Goal: Task Accomplishment & Management: Use online tool/utility

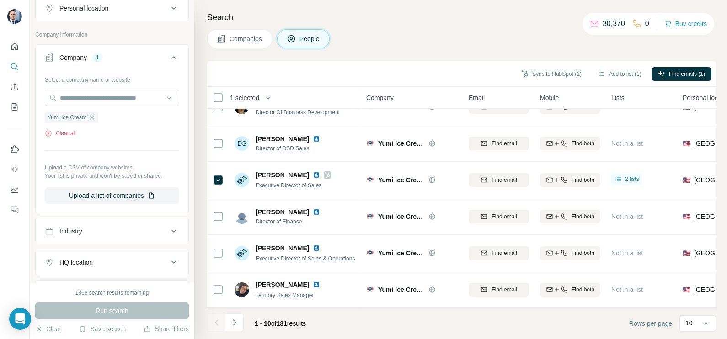
scroll to position [57, 0]
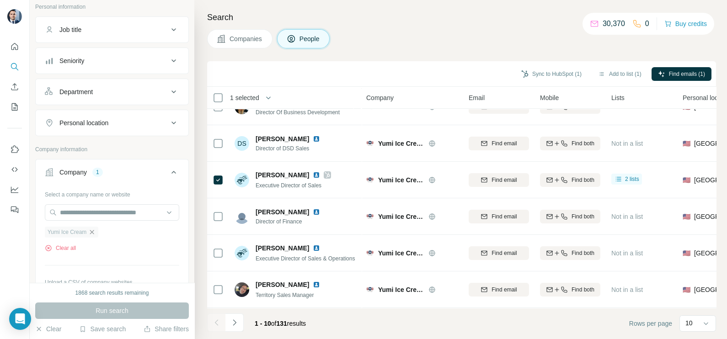
click at [91, 228] on icon "button" at bounding box center [91, 231] width 7 height 7
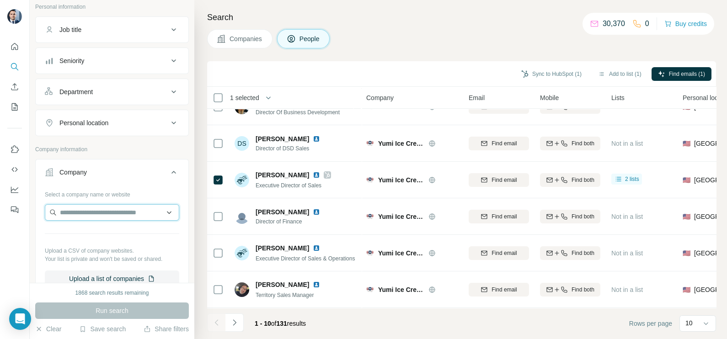
click at [94, 214] on input "text" at bounding box center [112, 212] width 134 height 16
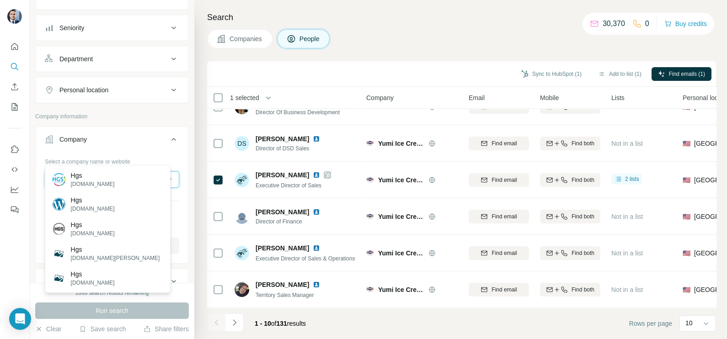
scroll to position [114, 0]
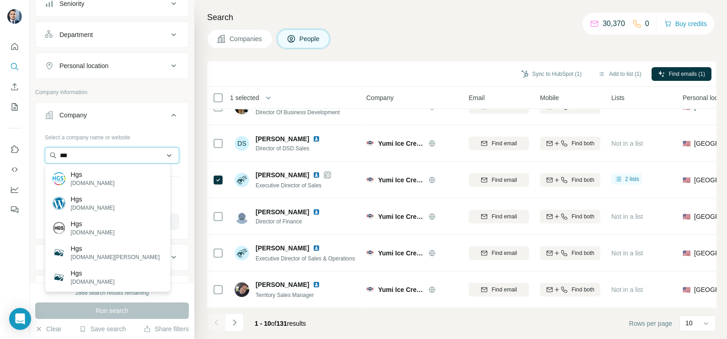
drag, startPoint x: 88, startPoint y: 153, endPoint x: 54, endPoint y: 154, distance: 33.4
click at [54, 154] on input "***" at bounding box center [112, 155] width 134 height 16
paste input "**********"
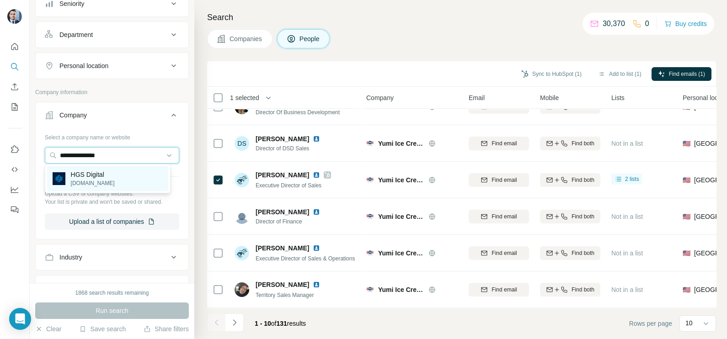
type input "**********"
click at [104, 182] on p "[DOMAIN_NAME]" at bounding box center [93, 183] width 44 height 8
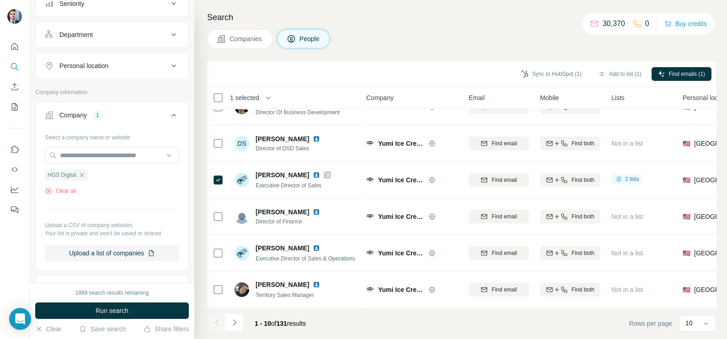
click at [130, 306] on button "Run search" at bounding box center [112, 311] width 154 height 16
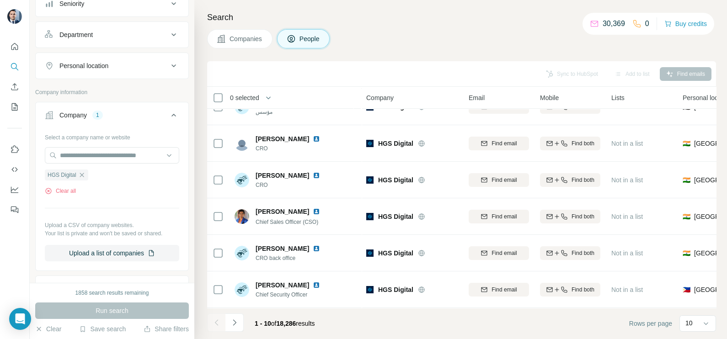
scroll to position [171, 0]
click at [234, 323] on icon "Navigate to next page" at bounding box center [234, 322] width 9 height 9
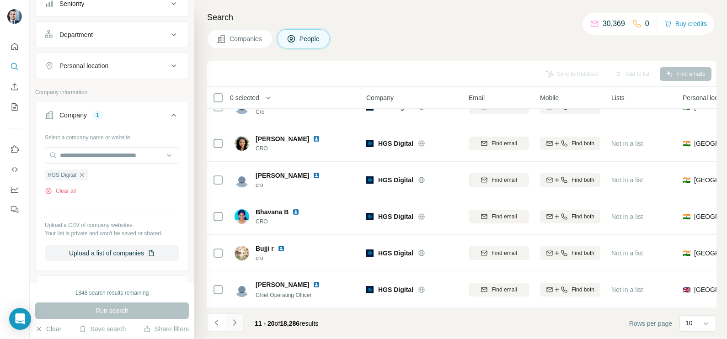
click at [239, 329] on button "Navigate to next page" at bounding box center [234, 322] width 18 height 18
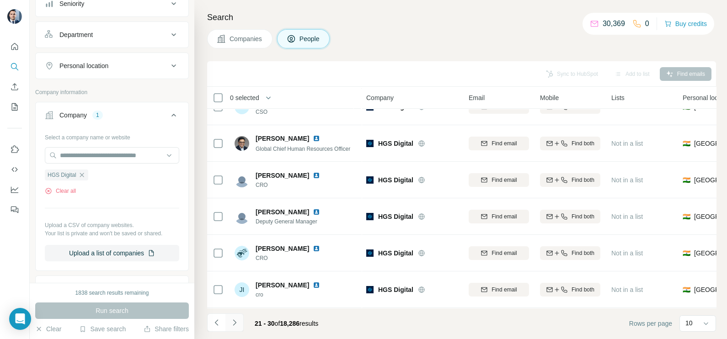
click at [234, 321] on icon "Navigate to next page" at bounding box center [234, 322] width 9 height 9
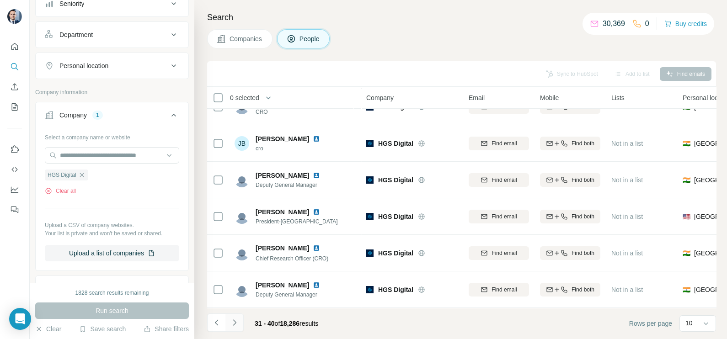
click at [238, 320] on icon "Navigate to next page" at bounding box center [234, 322] width 9 height 9
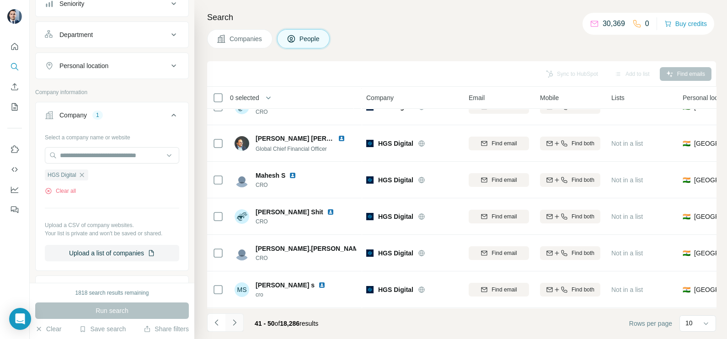
click at [240, 322] on button "Navigate to next page" at bounding box center [234, 322] width 18 height 18
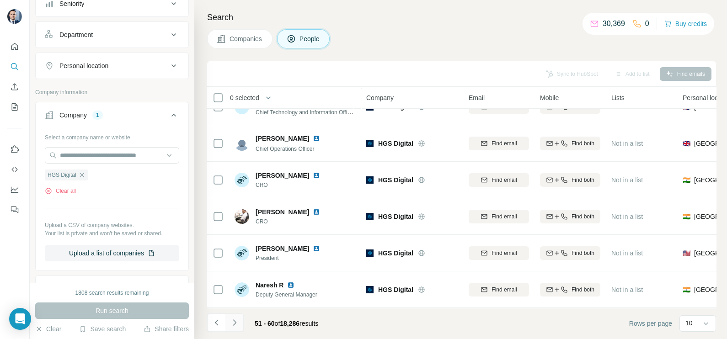
click at [236, 319] on icon "Navigate to next page" at bounding box center [234, 322] width 9 height 9
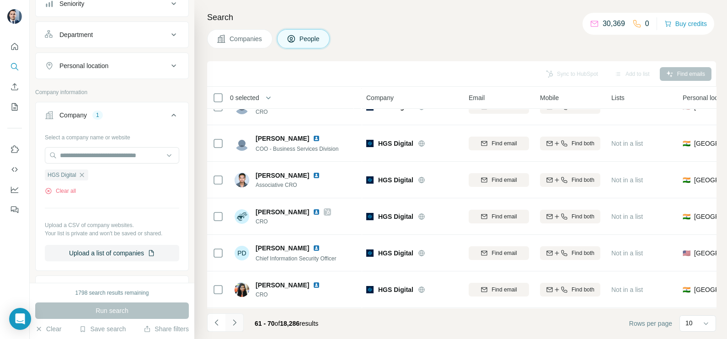
click at [234, 319] on icon "Navigate to next page" at bounding box center [234, 322] width 9 height 9
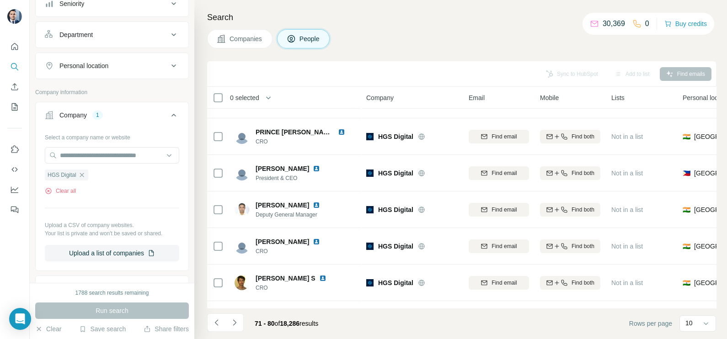
scroll to position [0, 0]
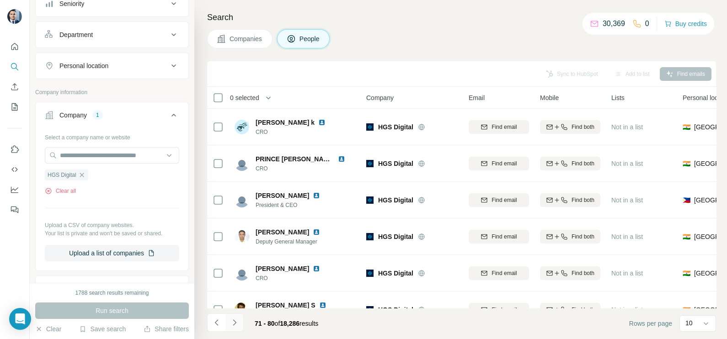
click at [236, 325] on icon "Navigate to next page" at bounding box center [234, 322] width 9 height 9
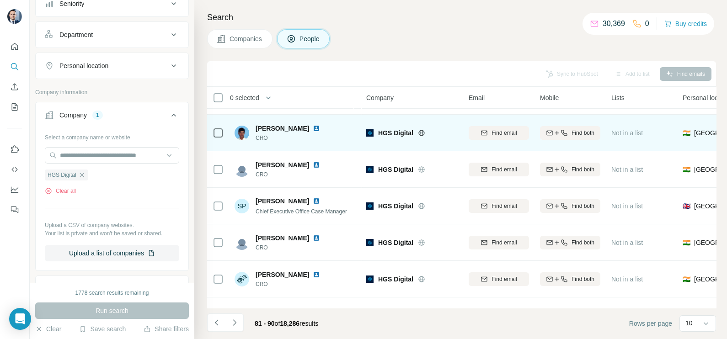
scroll to position [171, 0]
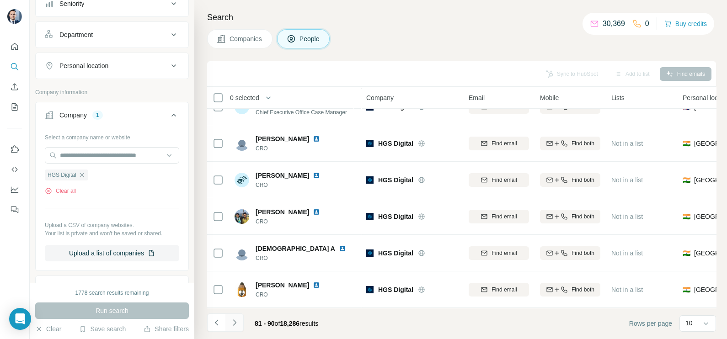
click at [232, 326] on icon "Navigate to next page" at bounding box center [234, 322] width 9 height 9
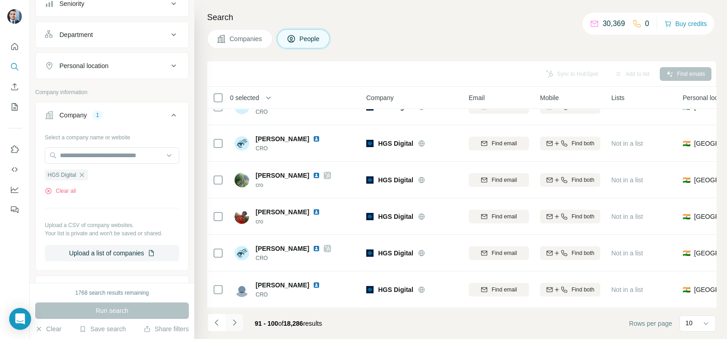
click at [234, 324] on icon "Navigate to next page" at bounding box center [234, 322] width 9 height 9
click at [231, 324] on icon "Navigate to next page" at bounding box center [234, 322] width 9 height 9
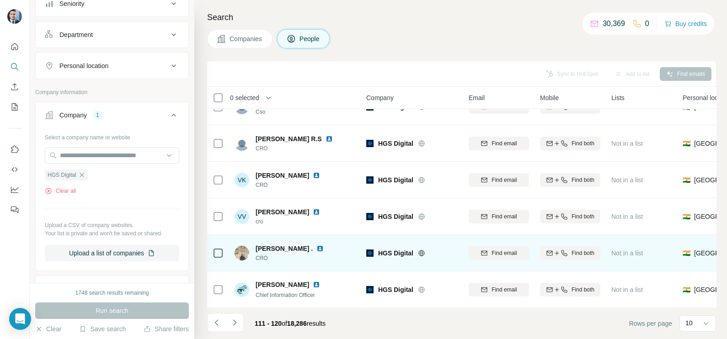
scroll to position [0, 0]
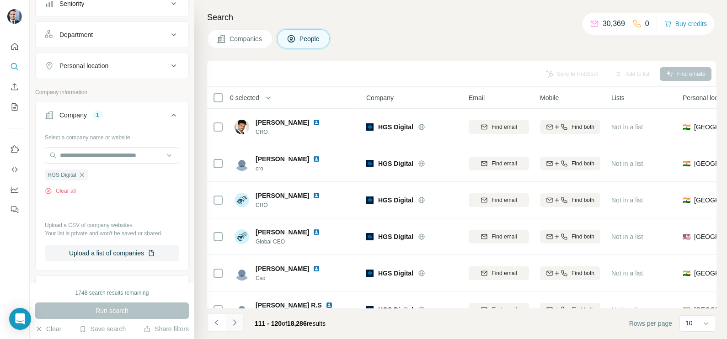
click at [234, 329] on button "Navigate to next page" at bounding box center [234, 322] width 18 height 18
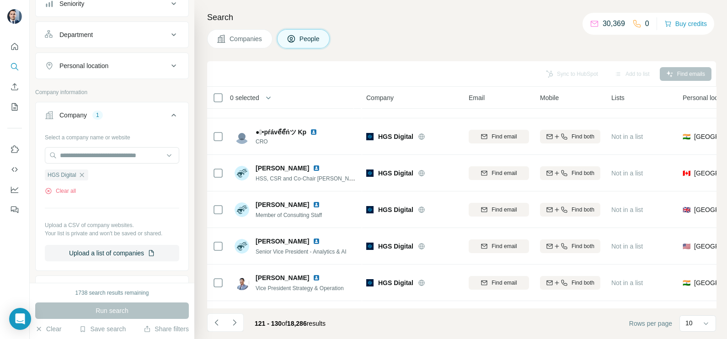
scroll to position [171, 0]
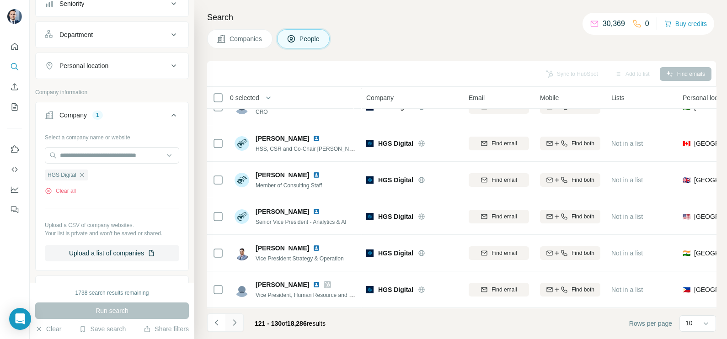
click at [236, 321] on icon "Navigate to next page" at bounding box center [234, 322] width 9 height 9
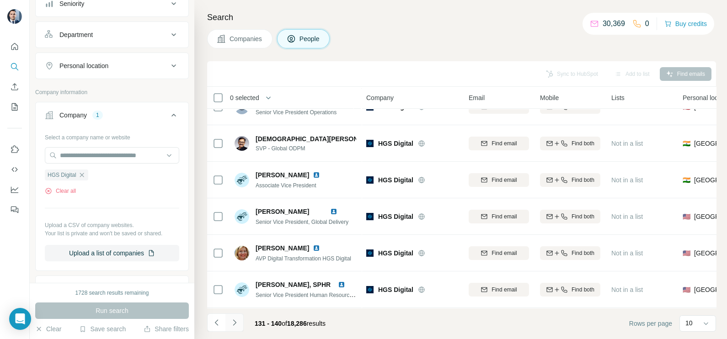
click at [234, 324] on icon "Navigate to next page" at bounding box center [234, 322] width 3 height 6
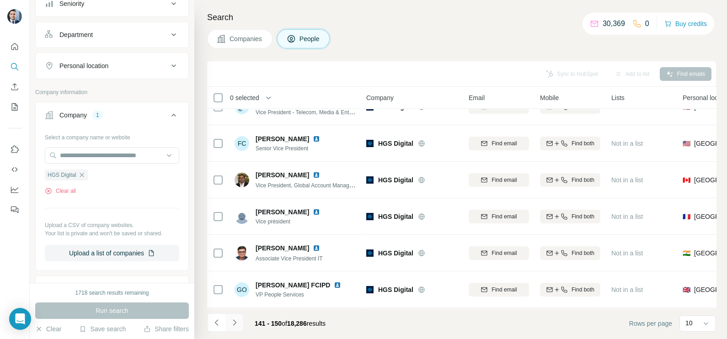
click at [238, 328] on button "Navigate to next page" at bounding box center [234, 322] width 18 height 18
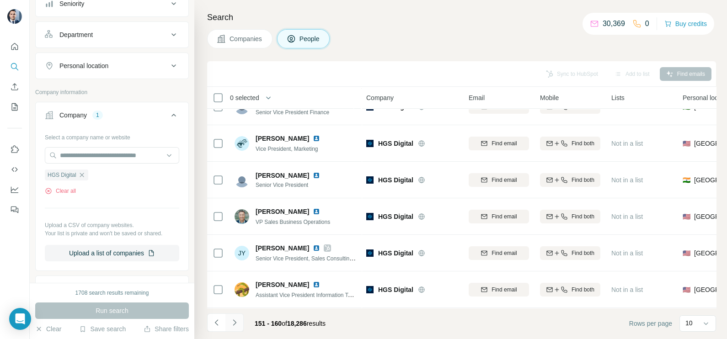
click at [239, 324] on button "Navigate to next page" at bounding box center [234, 322] width 18 height 18
click at [238, 324] on icon "Navigate to next page" at bounding box center [234, 322] width 9 height 9
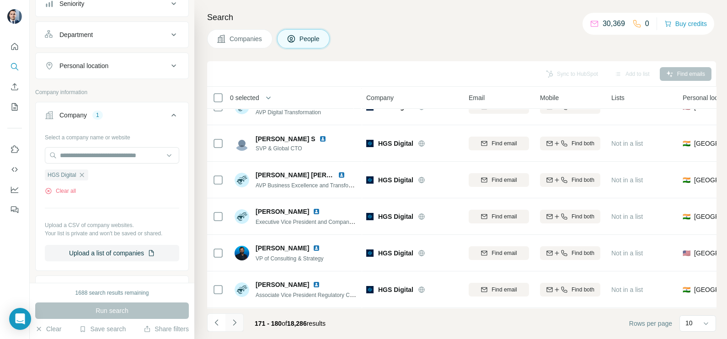
click at [235, 324] on icon "Navigate to next page" at bounding box center [234, 322] width 9 height 9
click at [234, 324] on icon "Navigate to next page" at bounding box center [234, 322] width 9 height 9
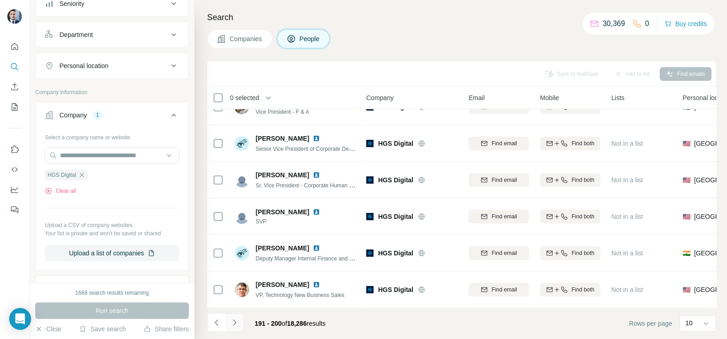
click at [234, 324] on icon "Navigate to next page" at bounding box center [234, 322] width 9 height 9
click at [234, 324] on icon "Navigate to next page" at bounding box center [234, 322] width 3 height 6
click at [233, 331] on button "Navigate to next page" at bounding box center [234, 322] width 18 height 18
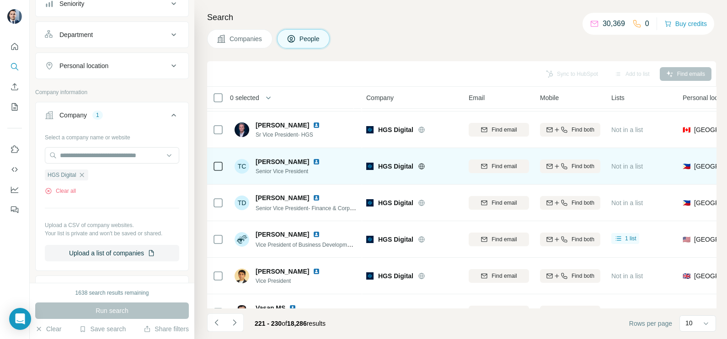
scroll to position [57, 0]
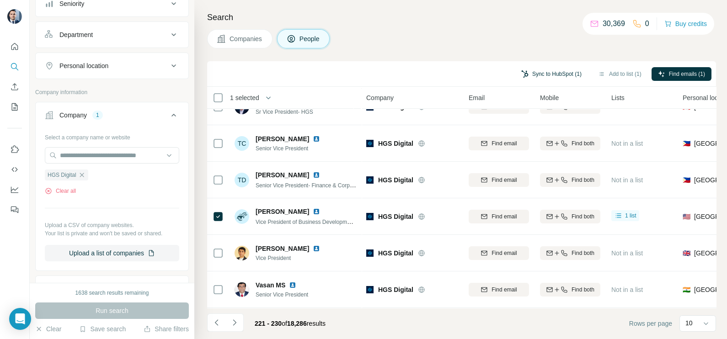
click at [533, 74] on button "Sync to HubSpot (1)" at bounding box center [551, 74] width 73 height 14
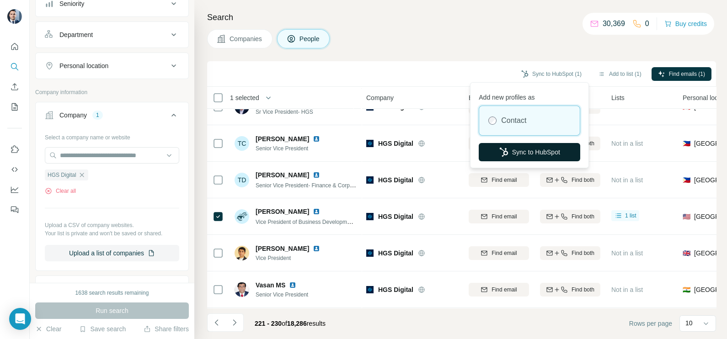
click at [528, 151] on button "Sync to HubSpot" at bounding box center [528, 152] width 101 height 18
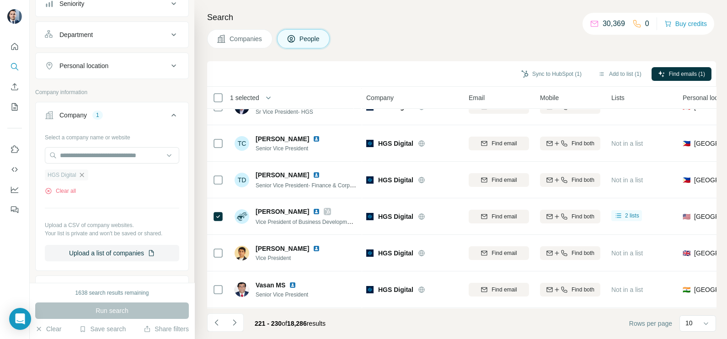
click at [85, 171] on icon "button" at bounding box center [81, 174] width 7 height 7
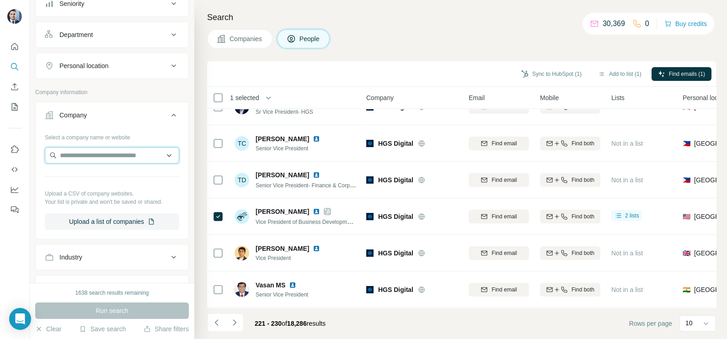
click at [85, 152] on input "text" at bounding box center [112, 155] width 134 height 16
paste input "**********"
type input "**********"
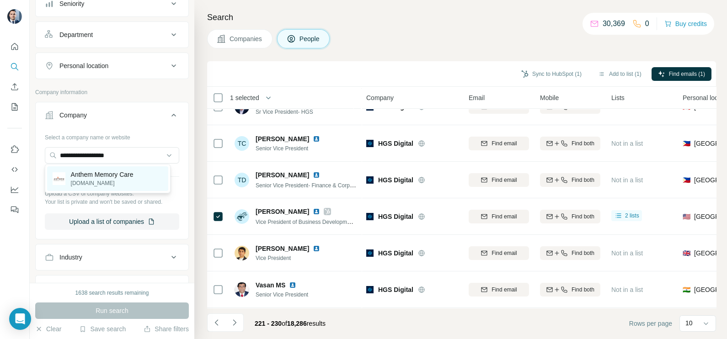
click at [126, 175] on p "Anthem Memory Care" at bounding box center [102, 174] width 63 height 9
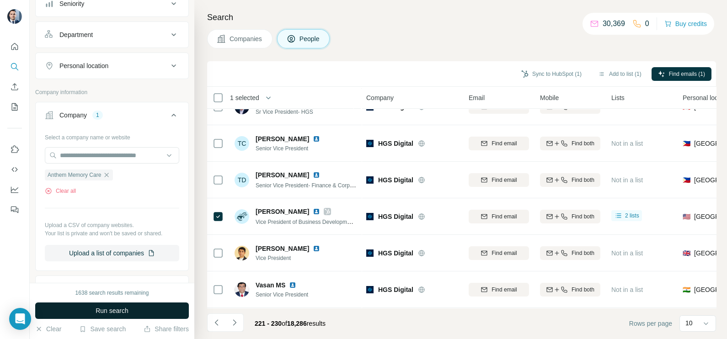
click at [136, 309] on button "Run search" at bounding box center [112, 311] width 154 height 16
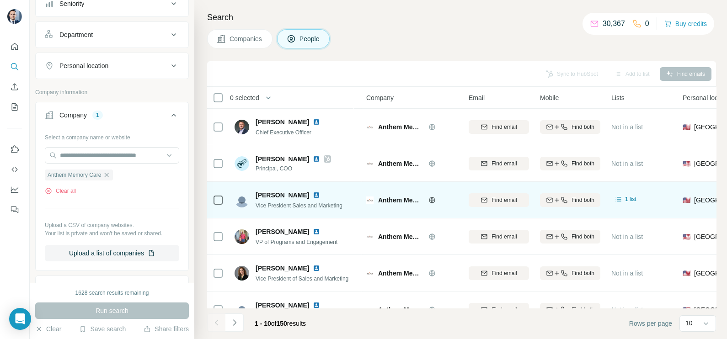
click at [209, 195] on td at bounding box center [218, 200] width 22 height 37
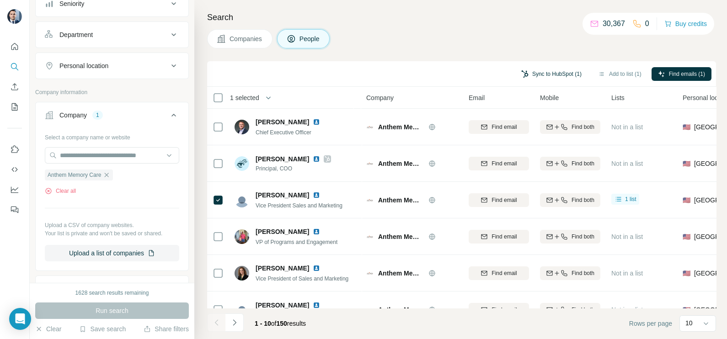
click at [543, 71] on button "Sync to HubSpot (1)" at bounding box center [551, 74] width 73 height 14
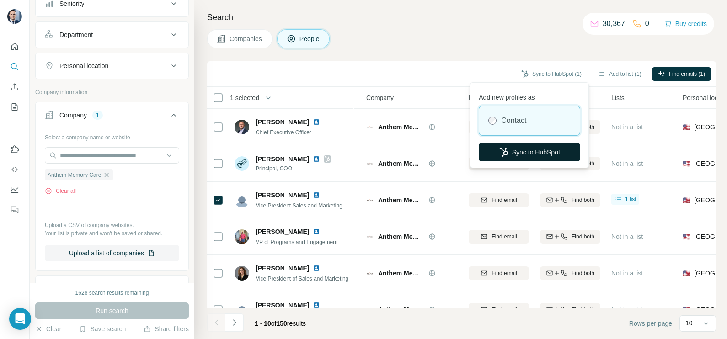
click at [525, 144] on button "Sync to HubSpot" at bounding box center [528, 152] width 101 height 18
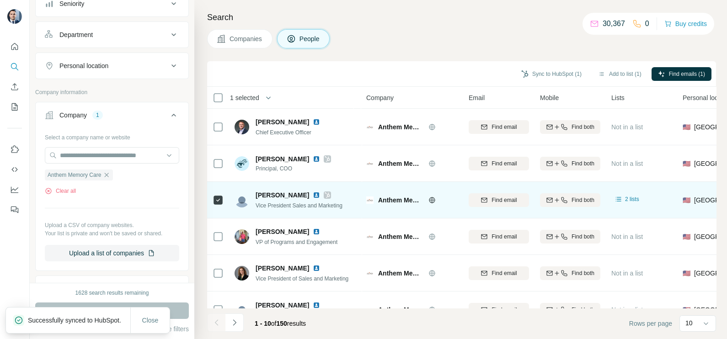
click at [324, 196] on icon at bounding box center [326, 194] width 5 height 7
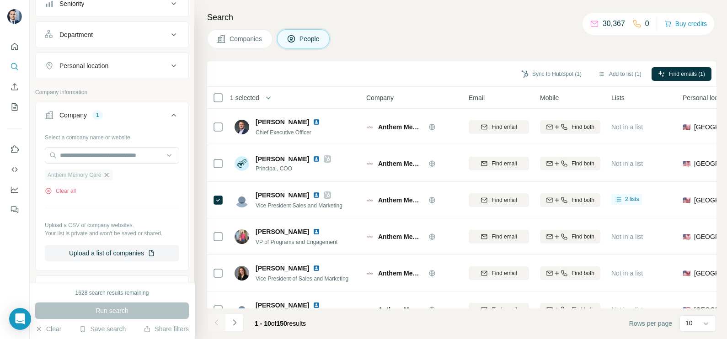
click at [110, 176] on icon "button" at bounding box center [106, 174] width 7 height 7
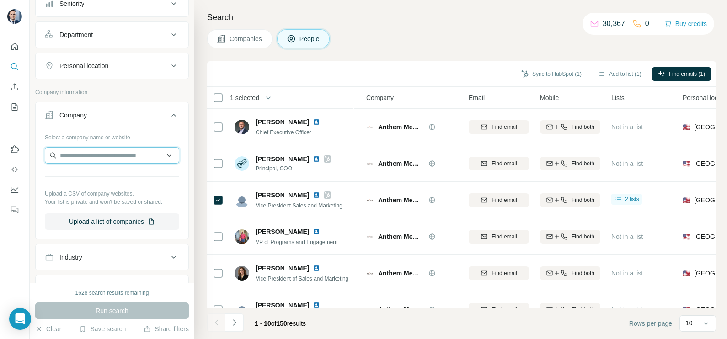
click at [103, 158] on input "text" at bounding box center [112, 155] width 134 height 16
paste input "**********"
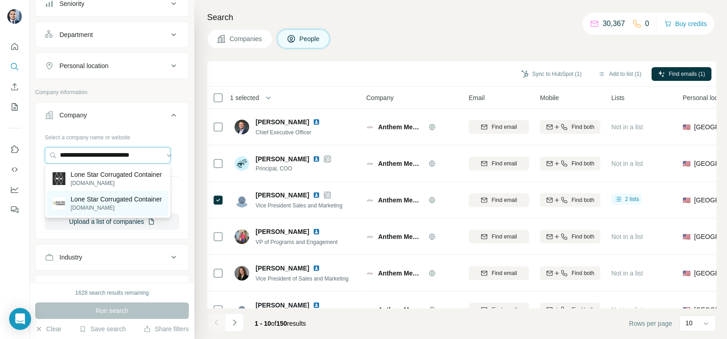
type input "**********"
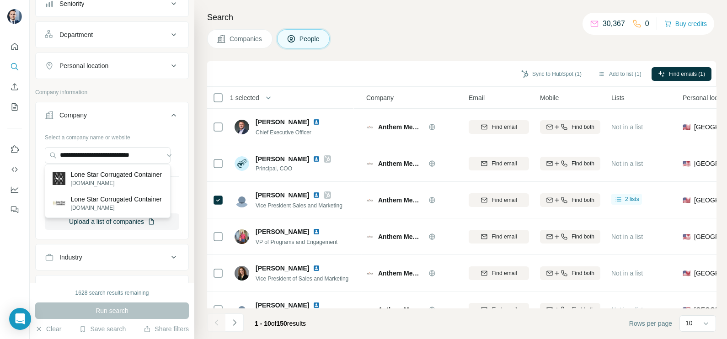
click at [112, 204] on p "Lone Star Corrugated Container" at bounding box center [116, 199] width 91 height 9
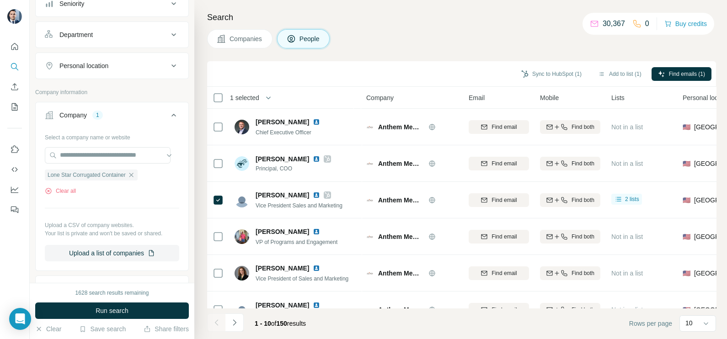
scroll to position [0, 0]
click at [116, 313] on span "Run search" at bounding box center [112, 310] width 33 height 9
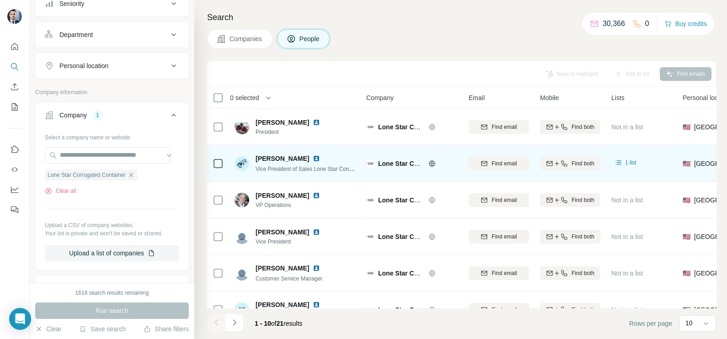
click at [210, 162] on td at bounding box center [218, 163] width 22 height 37
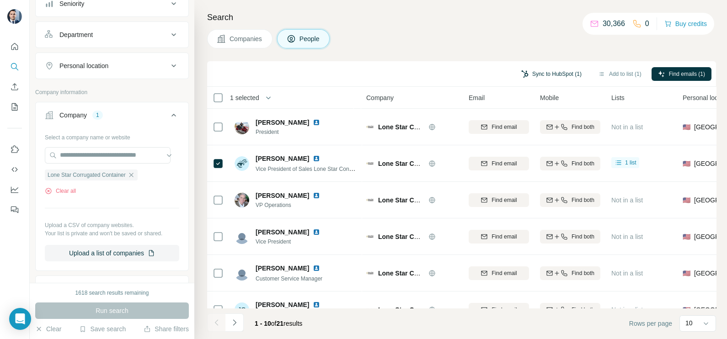
click at [553, 75] on button "Sync to HubSpot (1)" at bounding box center [551, 74] width 73 height 14
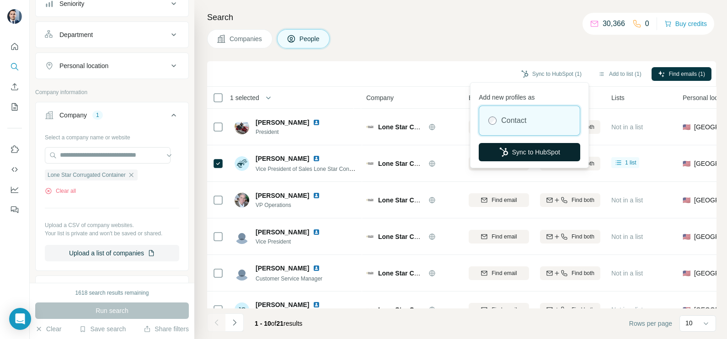
click at [512, 151] on button "Sync to HubSpot" at bounding box center [528, 152] width 101 height 18
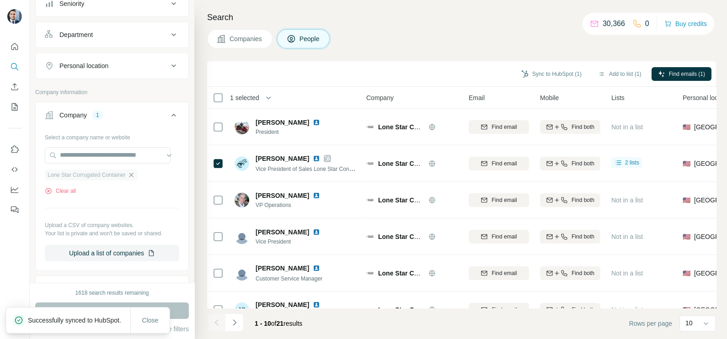
click at [135, 173] on icon "button" at bounding box center [131, 174] width 7 height 7
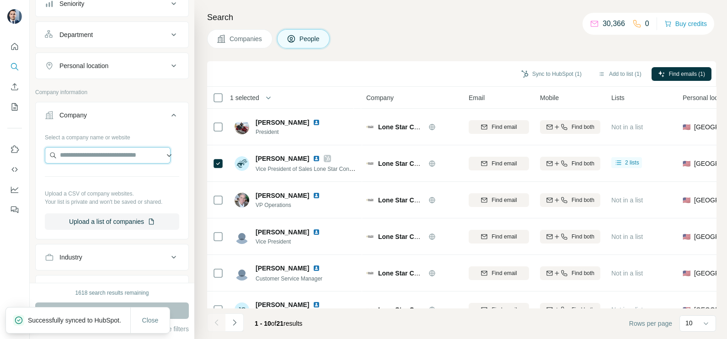
click at [89, 159] on input "text" at bounding box center [108, 155] width 126 height 16
paste input "*********"
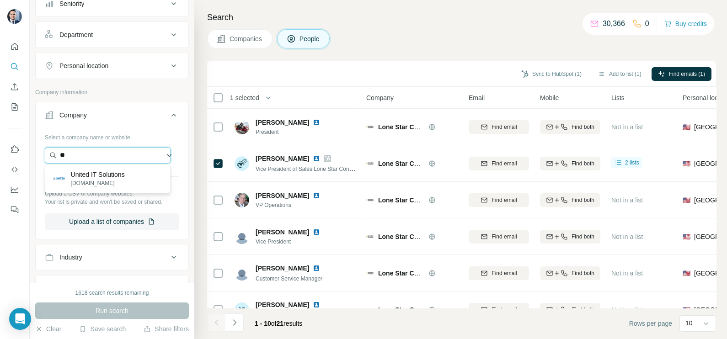
type input "*"
type input "**********"
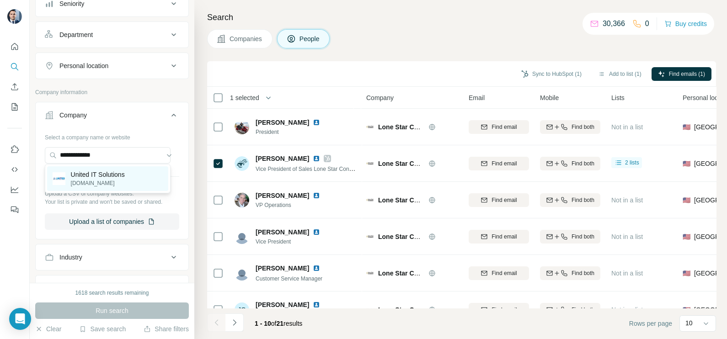
click at [112, 179] on p "[DOMAIN_NAME]" at bounding box center [98, 183] width 54 height 8
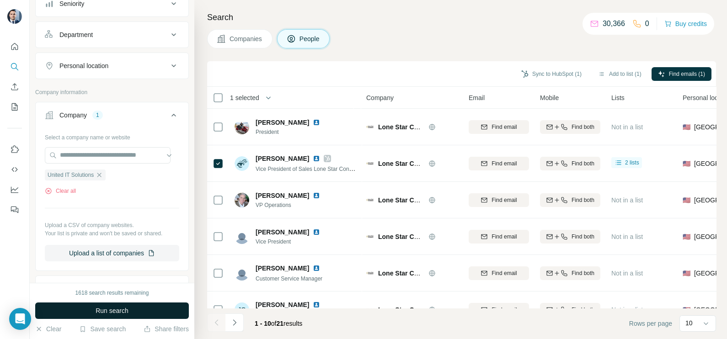
click at [131, 306] on button "Run search" at bounding box center [112, 311] width 154 height 16
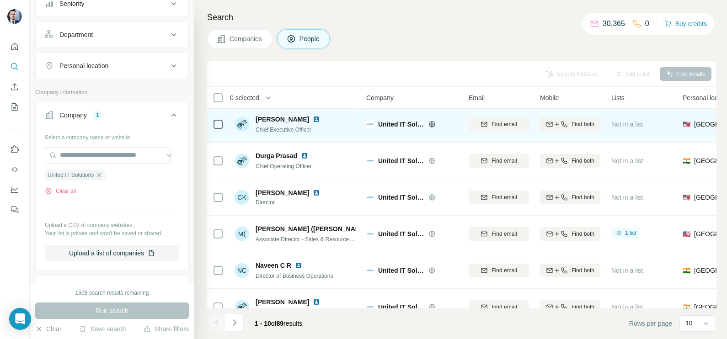
scroll to position [57, 0]
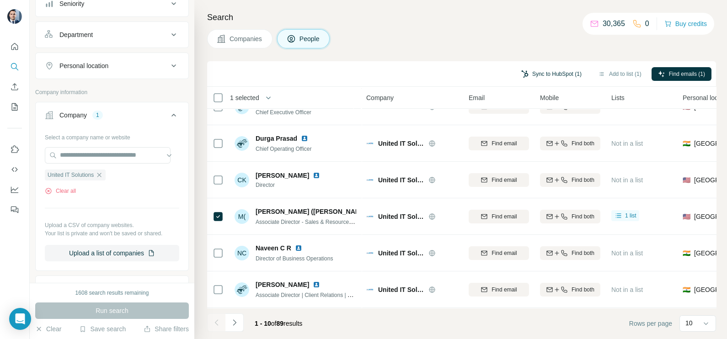
click at [541, 78] on button "Sync to HubSpot (1)" at bounding box center [551, 74] width 73 height 14
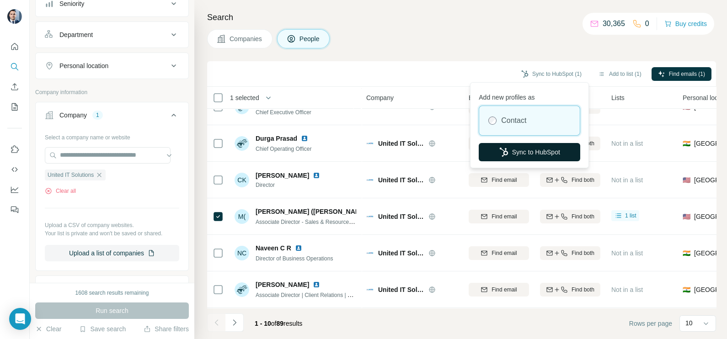
click at [526, 153] on button "Sync to HubSpot" at bounding box center [528, 152] width 101 height 18
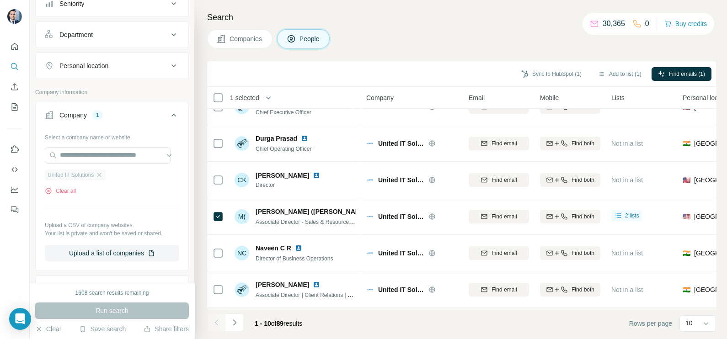
click at [102, 179] on div "United IT Solutions" at bounding box center [75, 175] width 61 height 11
click at [103, 174] on icon "button" at bounding box center [99, 174] width 7 height 7
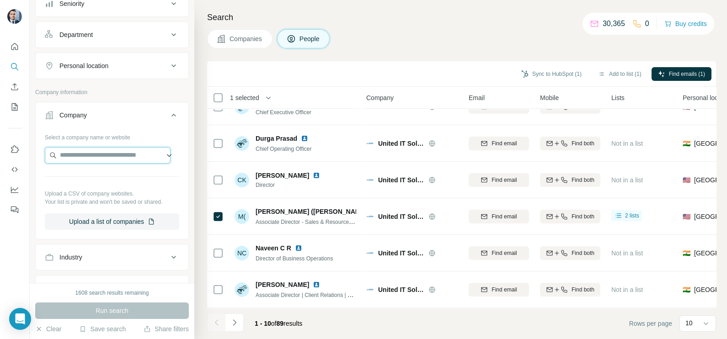
click at [100, 153] on input "text" at bounding box center [108, 155] width 126 height 16
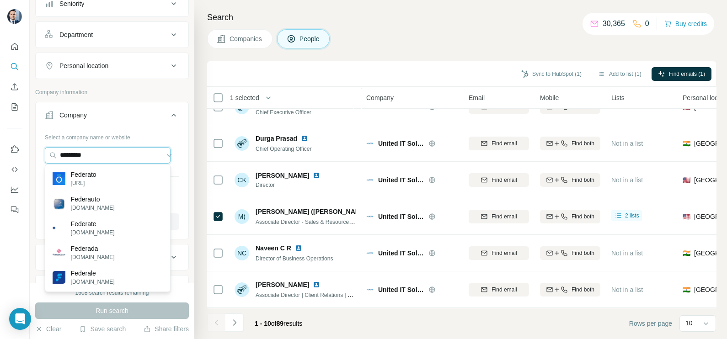
type input "********"
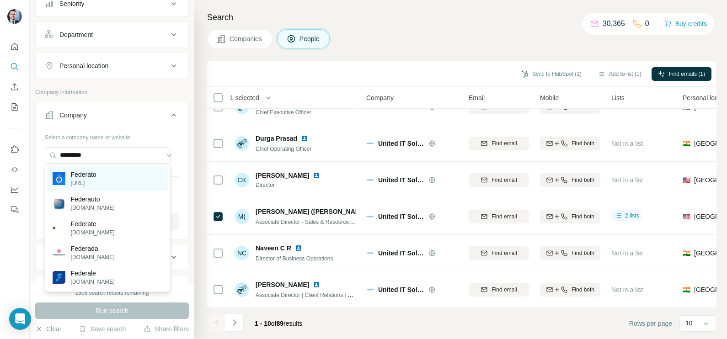
click at [110, 180] on div "Federato [URL]" at bounding box center [107, 178] width 121 height 25
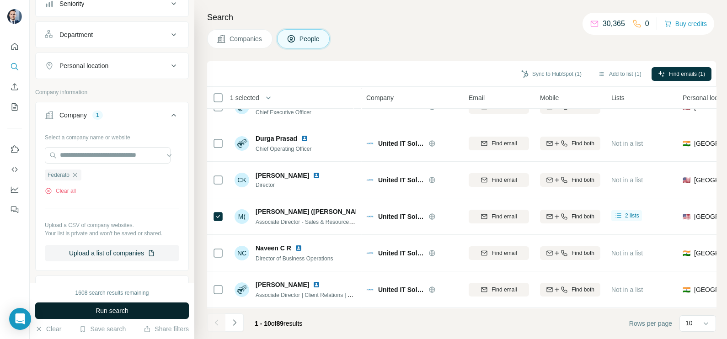
click at [96, 310] on span "Run search" at bounding box center [112, 310] width 33 height 9
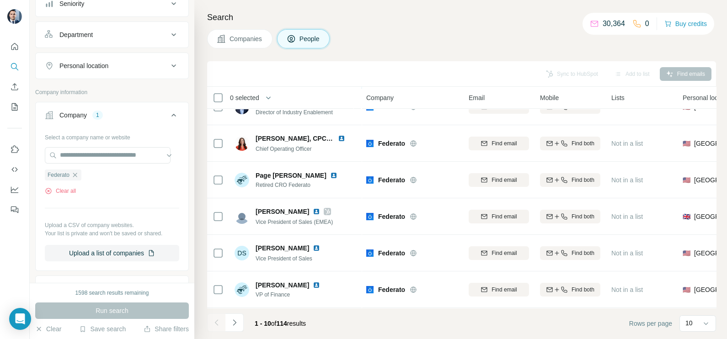
scroll to position [171, 0]
click at [232, 327] on icon "Navigate to next page" at bounding box center [234, 322] width 9 height 9
click at [232, 332] on li at bounding box center [234, 323] width 18 height 20
click at [234, 324] on icon "Navigate to next page" at bounding box center [234, 322] width 9 height 9
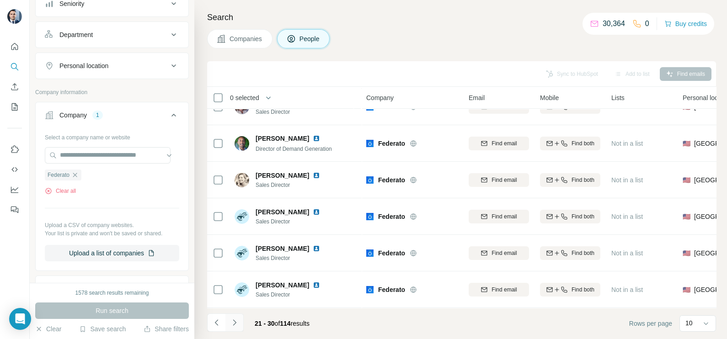
click at [234, 326] on icon "Navigate to next page" at bounding box center [234, 322] width 9 height 9
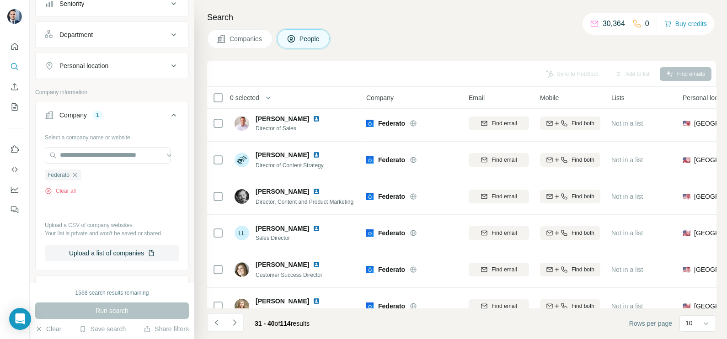
scroll to position [0, 0]
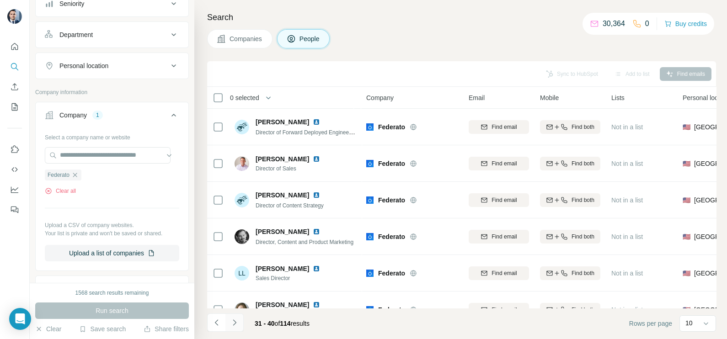
click at [233, 316] on button "Navigate to next page" at bounding box center [234, 322] width 18 height 18
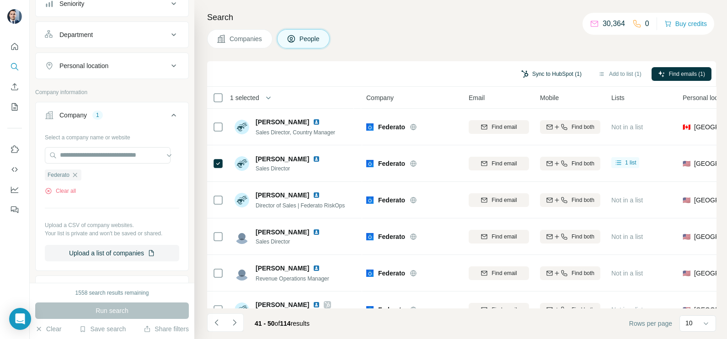
click at [545, 73] on button "Sync to HubSpot (1)" at bounding box center [551, 74] width 73 height 14
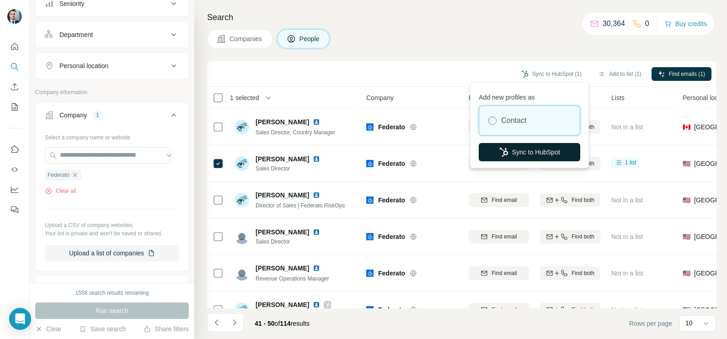
click at [528, 144] on button "Sync to HubSpot" at bounding box center [528, 152] width 101 height 18
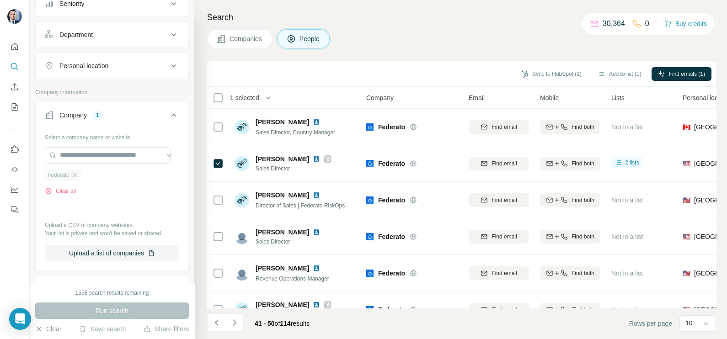
click at [80, 170] on div "Federato" at bounding box center [63, 175] width 37 height 11
click at [79, 174] on icon "button" at bounding box center [74, 174] width 7 height 7
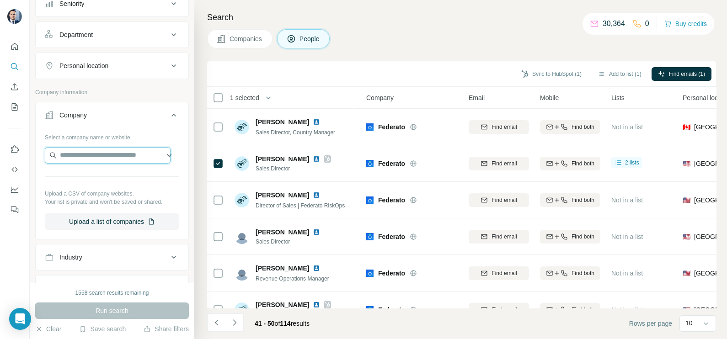
click at [80, 157] on input "text" at bounding box center [108, 155] width 126 height 16
paste input "**********"
type input "**********"
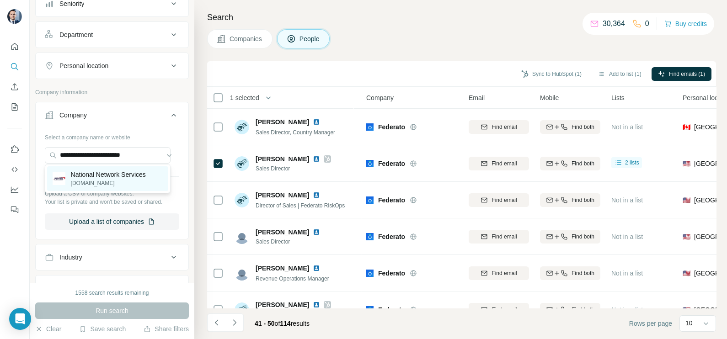
click at [112, 188] on div "National Network Services [DOMAIN_NAME]" at bounding box center [107, 178] width 121 height 25
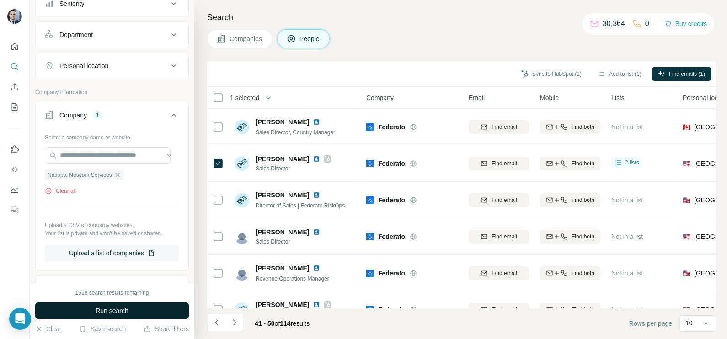
click at [121, 313] on span "Run search" at bounding box center [112, 310] width 33 height 9
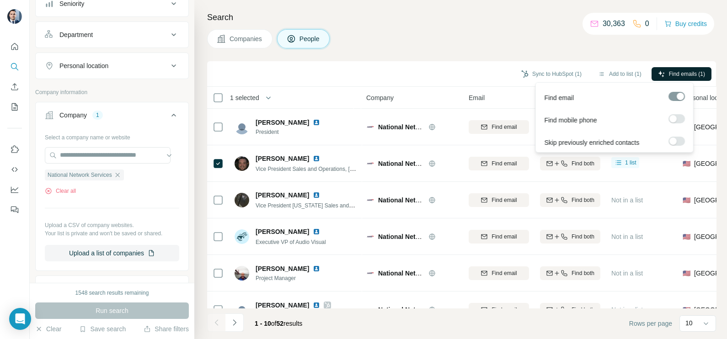
click at [679, 71] on span "Find emails (1)" at bounding box center [687, 74] width 36 height 8
click at [541, 75] on button "Sync to HubSpot (1)" at bounding box center [551, 74] width 73 height 14
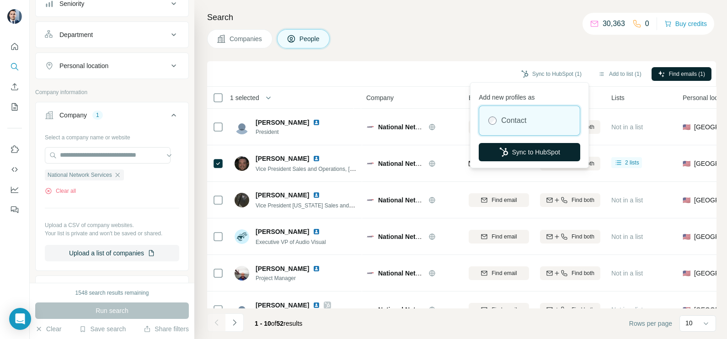
click at [531, 147] on button "Sync to HubSpot" at bounding box center [528, 152] width 101 height 18
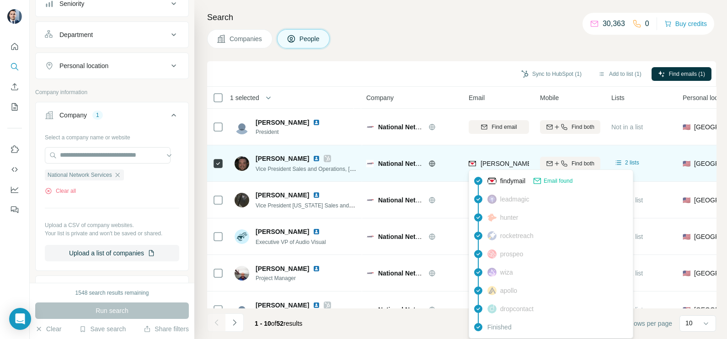
click at [512, 166] on span "[PERSON_NAME][EMAIL_ADDRESS][DOMAIN_NAME]" at bounding box center [560, 163] width 161 height 7
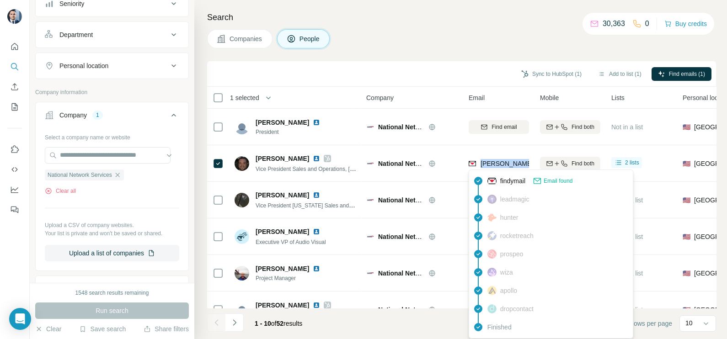
copy tr "[PERSON_NAME][EMAIL_ADDRESS][DOMAIN_NAME]"
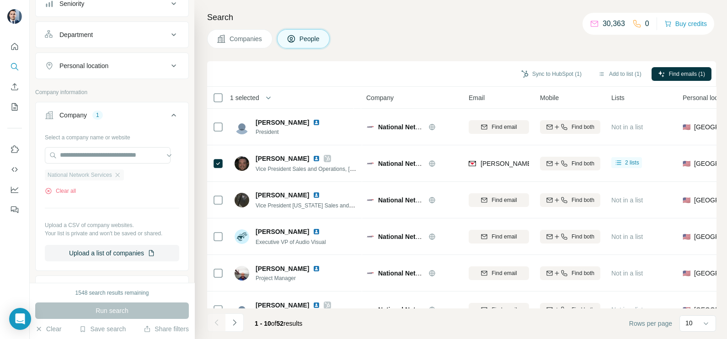
click at [124, 173] on div "National Network Services" at bounding box center [84, 175] width 79 height 11
click at [121, 175] on icon "button" at bounding box center [117, 174] width 7 height 7
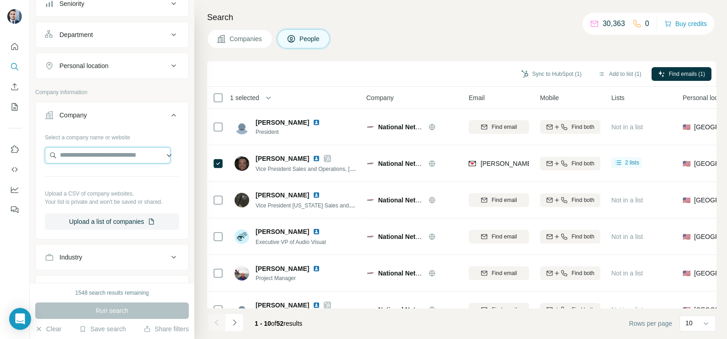
click at [110, 154] on input "text" at bounding box center [108, 155] width 126 height 16
paste input "**********"
type input "**********"
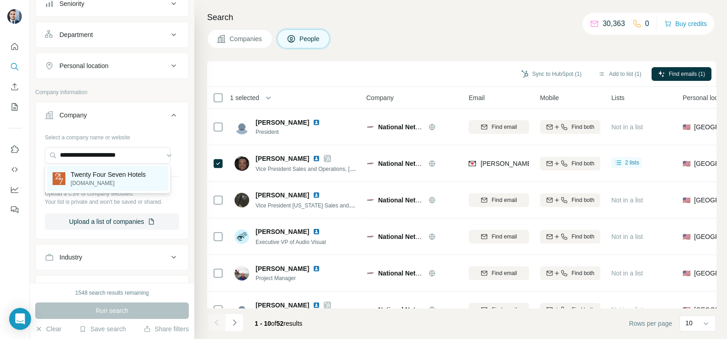
click at [118, 175] on p "Twenty Four Seven Hotels" at bounding box center [108, 174] width 75 height 9
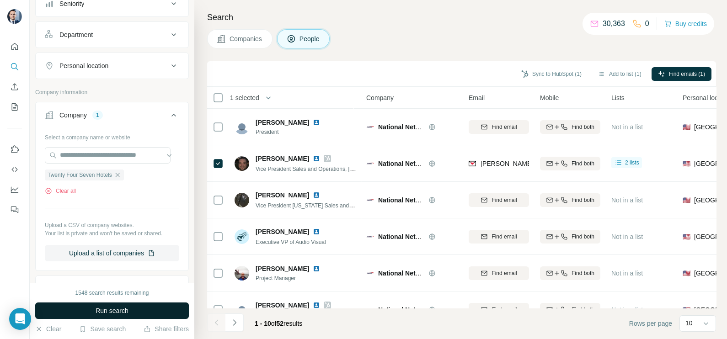
click at [119, 305] on button "Run search" at bounding box center [112, 311] width 154 height 16
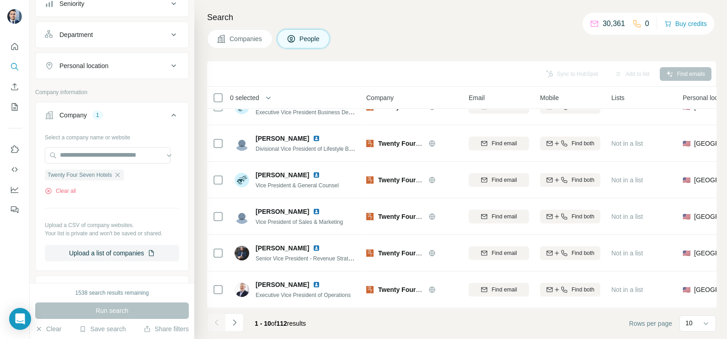
scroll to position [171, 0]
click at [235, 327] on button "Navigate to next page" at bounding box center [234, 322] width 18 height 18
click at [230, 326] on icon "Navigate to next page" at bounding box center [234, 322] width 9 height 9
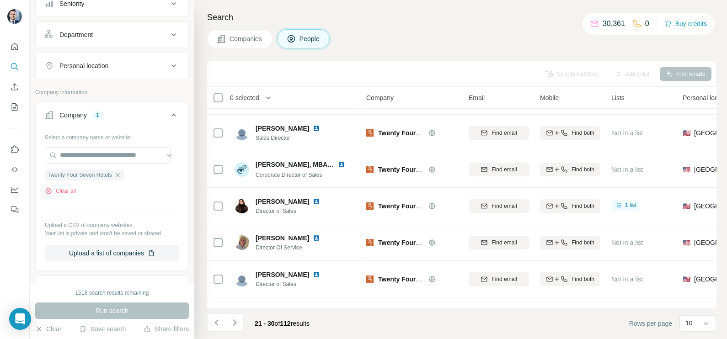
scroll to position [0, 0]
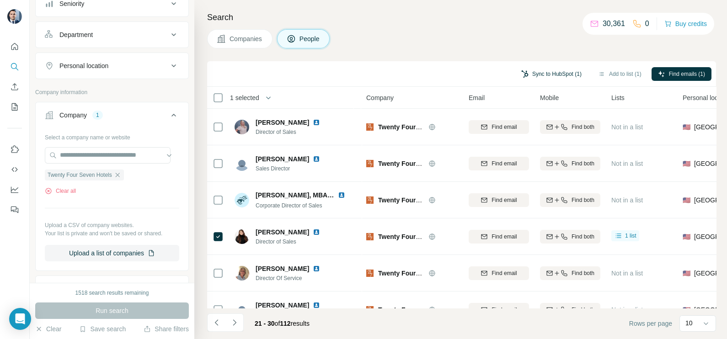
click at [546, 73] on button "Sync to HubSpot (1)" at bounding box center [551, 74] width 73 height 14
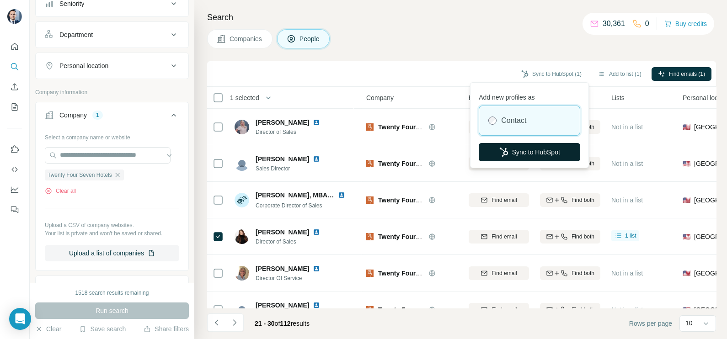
click at [521, 149] on button "Sync to HubSpot" at bounding box center [528, 152] width 101 height 18
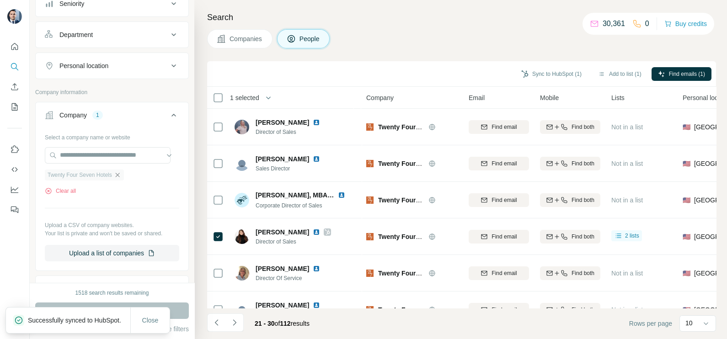
click at [121, 174] on icon "button" at bounding box center [117, 174] width 7 height 7
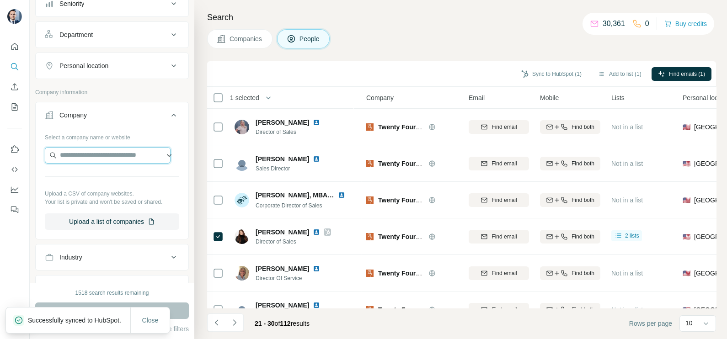
click at [94, 157] on input "text" at bounding box center [108, 155] width 126 height 16
paste input "*****"
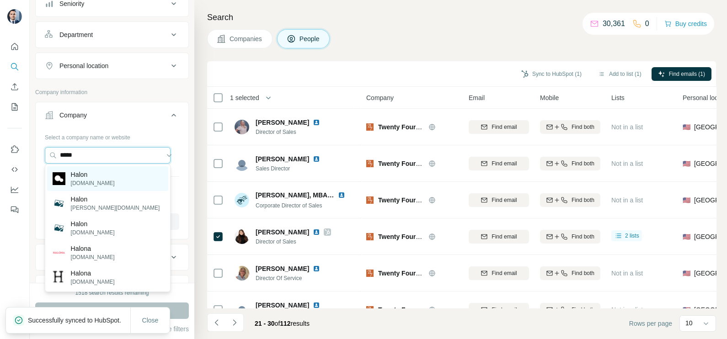
type input "*****"
click at [90, 182] on p "[DOMAIN_NAME]" at bounding box center [93, 183] width 44 height 8
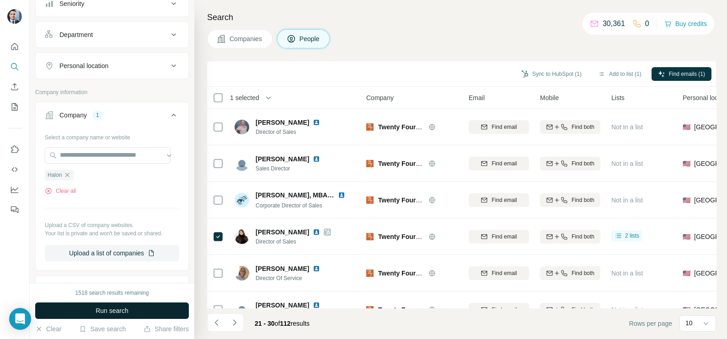
click at [119, 315] on span "Run search" at bounding box center [112, 310] width 33 height 9
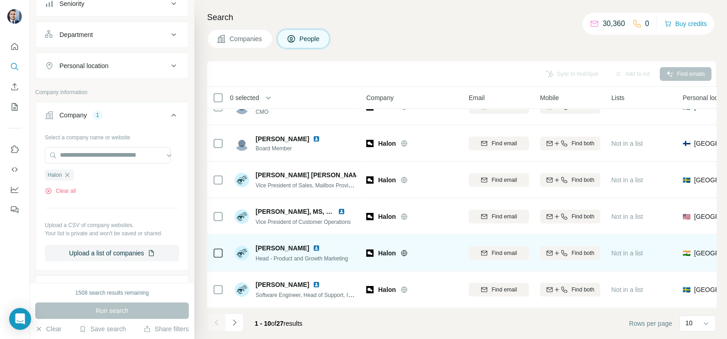
scroll to position [171, 0]
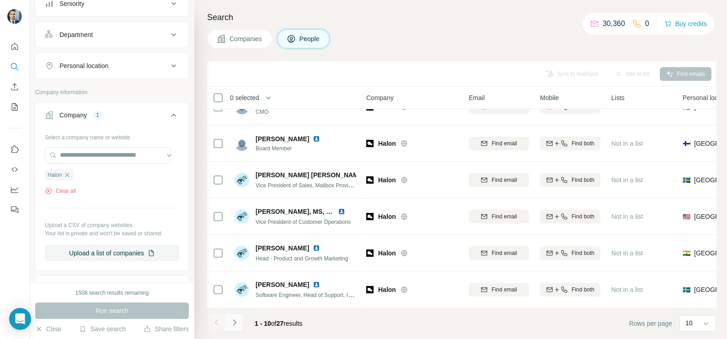
click at [233, 320] on icon "Navigate to next page" at bounding box center [234, 322] width 9 height 9
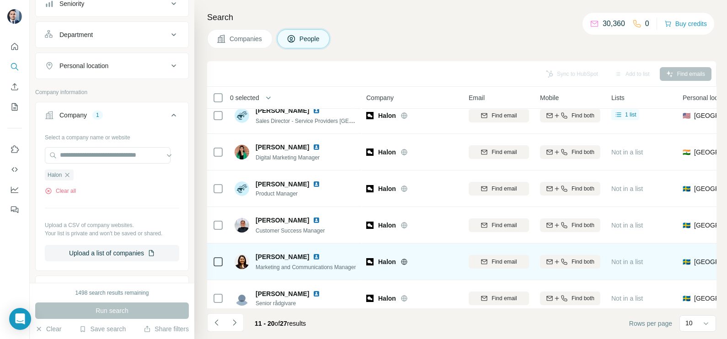
scroll to position [0, 0]
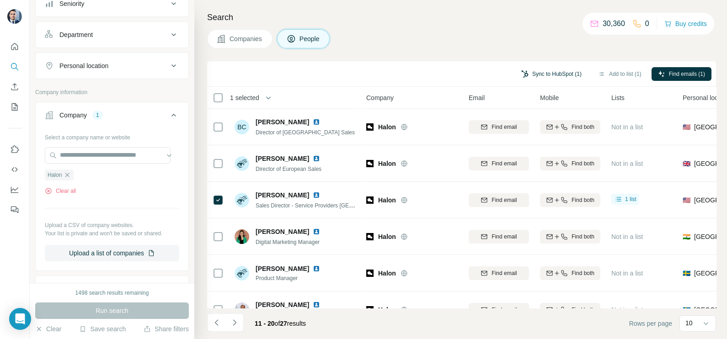
click at [535, 75] on button "Sync to HubSpot (1)" at bounding box center [551, 74] width 73 height 14
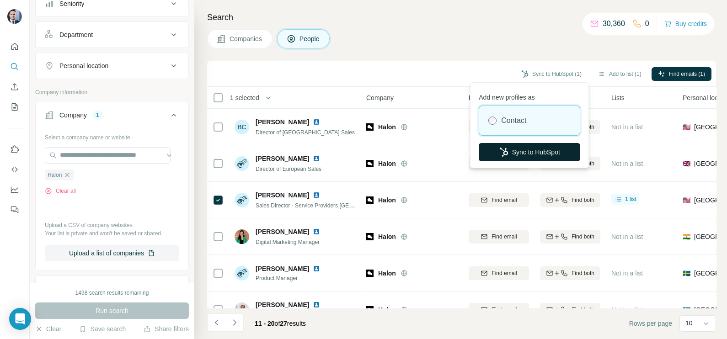
click at [534, 144] on button "Sync to HubSpot" at bounding box center [528, 152] width 101 height 18
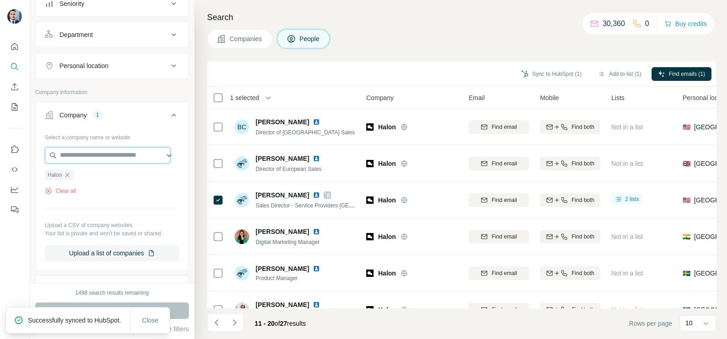
click at [70, 155] on input "text" at bounding box center [108, 155] width 126 height 16
paste input "**********"
drag, startPoint x: 102, startPoint y: 152, endPoint x: 54, endPoint y: 151, distance: 48.0
click at [54, 151] on input "**********" at bounding box center [108, 155] width 126 height 16
click at [62, 153] on input "**********" at bounding box center [108, 155] width 126 height 16
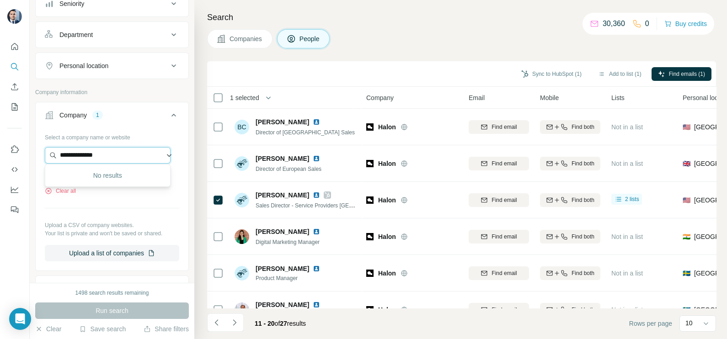
click at [115, 151] on input "**********" at bounding box center [108, 155] width 126 height 16
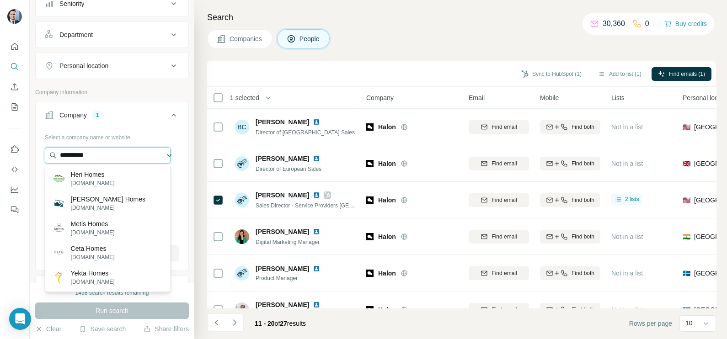
drag, startPoint x: 101, startPoint y: 154, endPoint x: 49, endPoint y: 145, distance: 51.8
click at [49, 147] on input "**********" at bounding box center [108, 155] width 126 height 16
paste input "****"
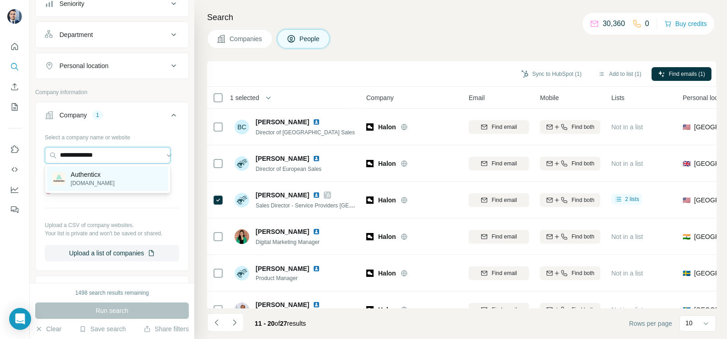
type input "**********"
click at [101, 181] on p "[DOMAIN_NAME]" at bounding box center [93, 183] width 44 height 8
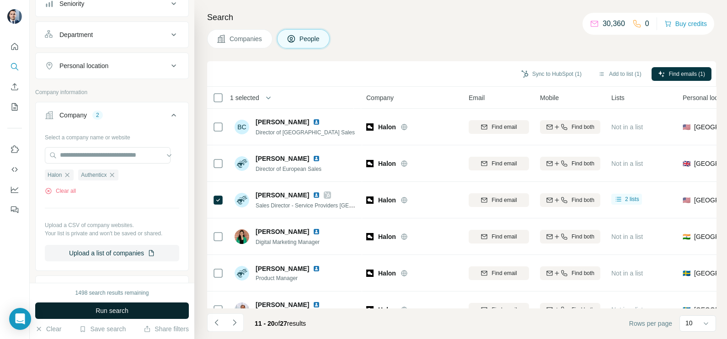
click at [136, 311] on button "Run search" at bounding box center [112, 311] width 154 height 16
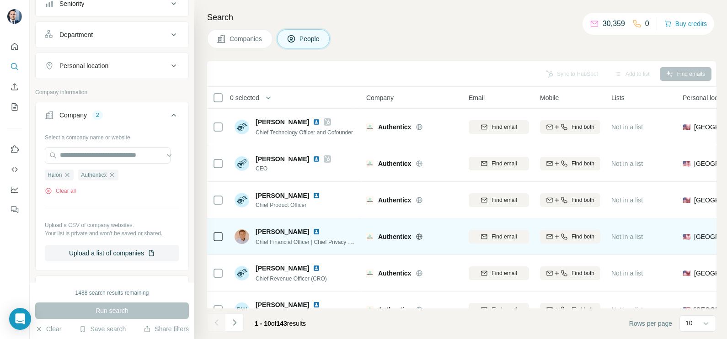
scroll to position [171, 0]
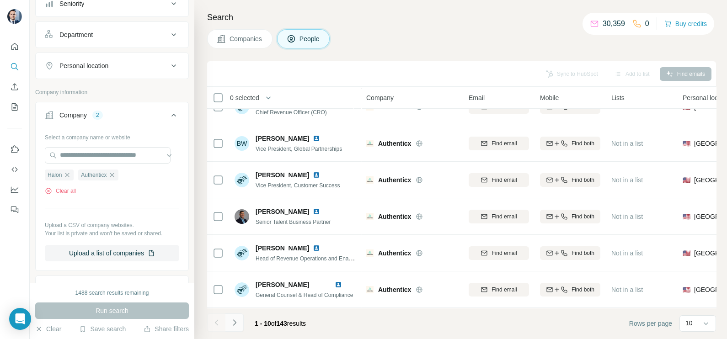
click at [239, 328] on button "Navigate to next page" at bounding box center [234, 322] width 18 height 18
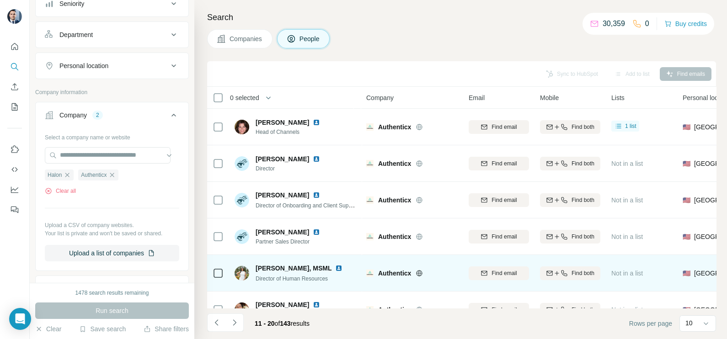
scroll to position [0, 0]
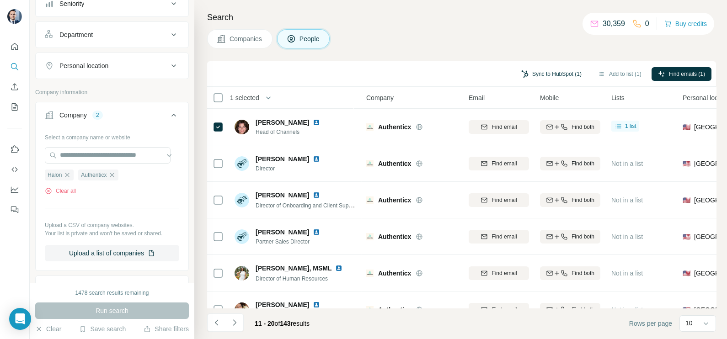
click at [544, 69] on button "Sync to HubSpot (1)" at bounding box center [551, 74] width 73 height 14
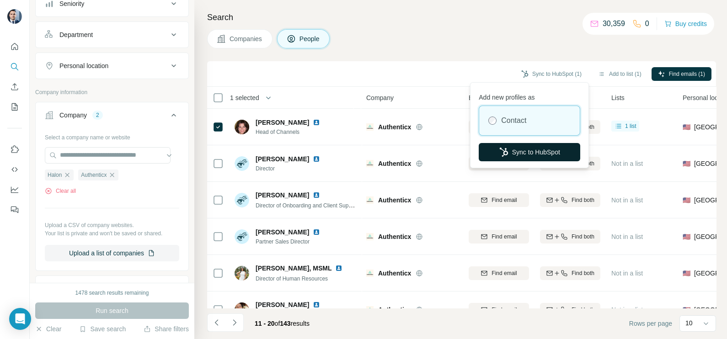
click at [523, 151] on button "Sync to HubSpot" at bounding box center [528, 152] width 101 height 18
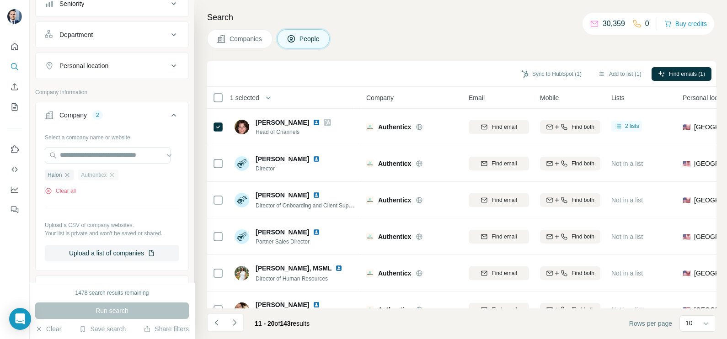
click at [118, 173] on div "Authenticx" at bounding box center [98, 175] width 40 height 11
click at [114, 174] on icon "button" at bounding box center [112, 175] width 4 height 4
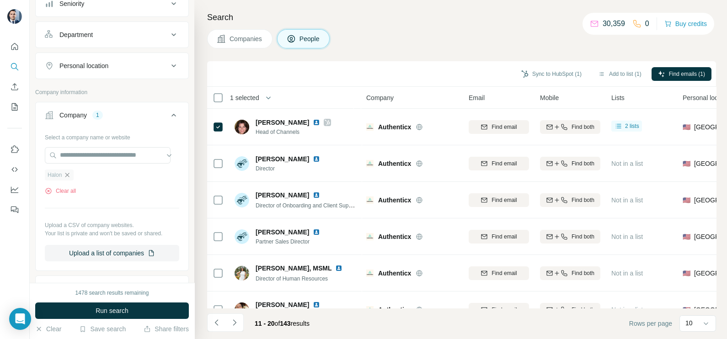
click at [69, 172] on icon "button" at bounding box center [67, 174] width 7 height 7
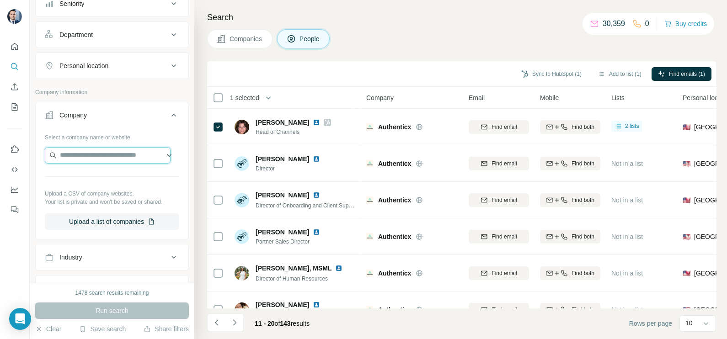
click at [82, 149] on input "text" at bounding box center [108, 155] width 126 height 16
paste input "**********"
type input "**********"
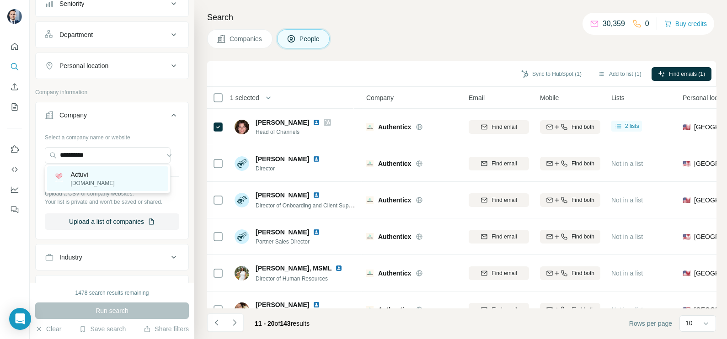
click at [95, 181] on p "[DOMAIN_NAME]" at bounding box center [93, 183] width 44 height 8
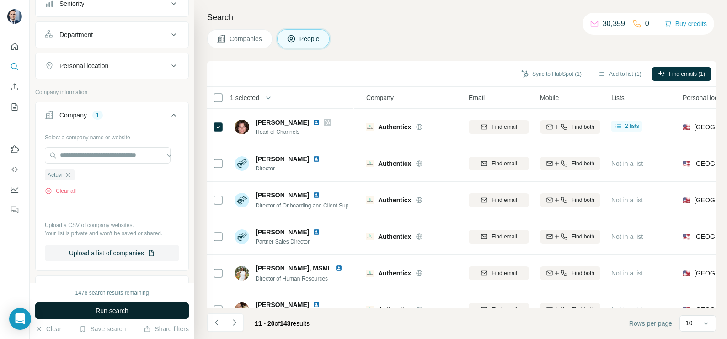
click at [118, 307] on span "Run search" at bounding box center [112, 310] width 33 height 9
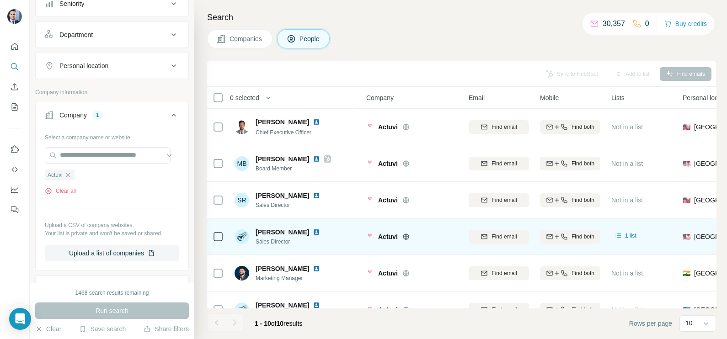
click at [313, 231] on img at bounding box center [316, 231] width 7 height 7
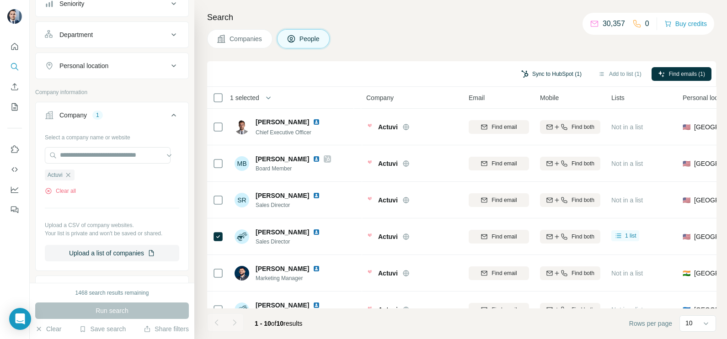
click at [537, 78] on button "Sync to HubSpot (1)" at bounding box center [551, 74] width 73 height 14
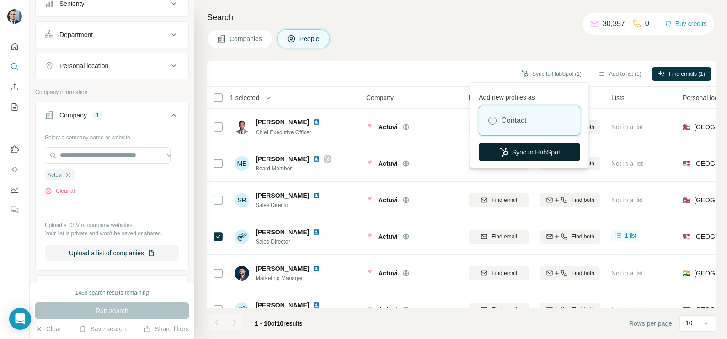
click at [529, 149] on button "Sync to HubSpot" at bounding box center [528, 152] width 101 height 18
